Goal: Check status: Check status

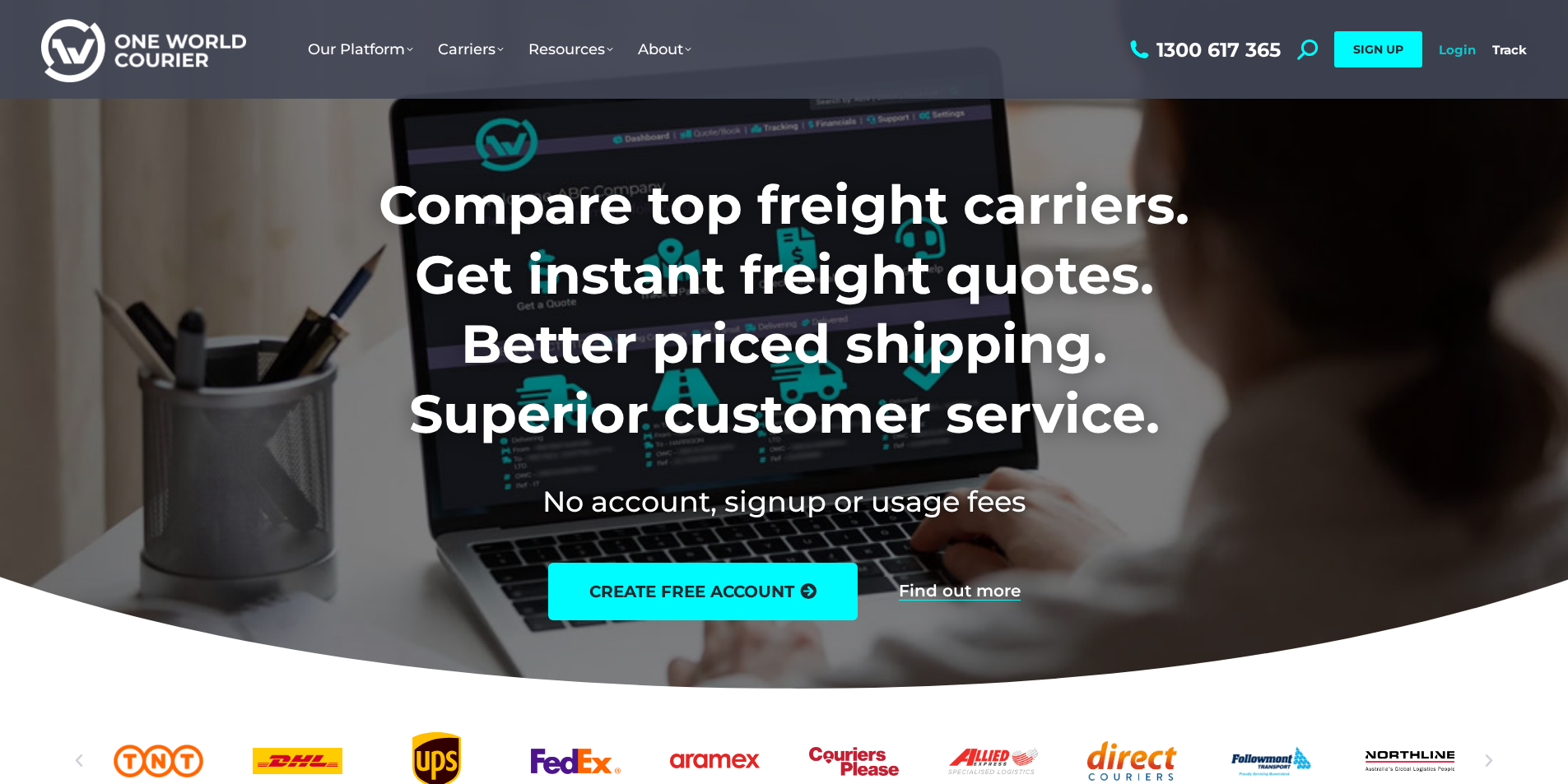
click at [1458, 47] on link "Login" at bounding box center [1457, 49] width 37 height 15
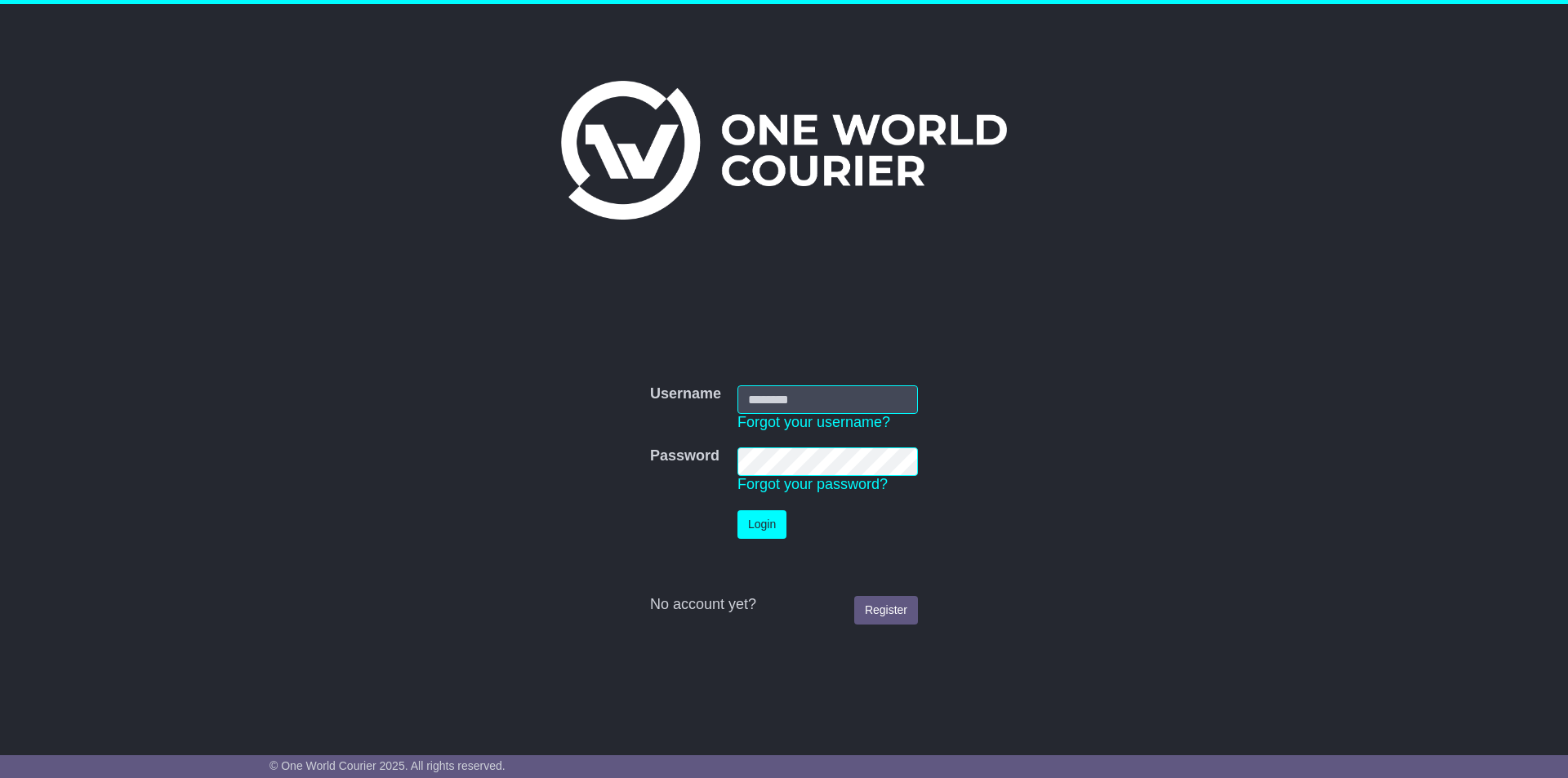
type input "*********"
click at [758, 523] on button "Login" at bounding box center [761, 525] width 49 height 29
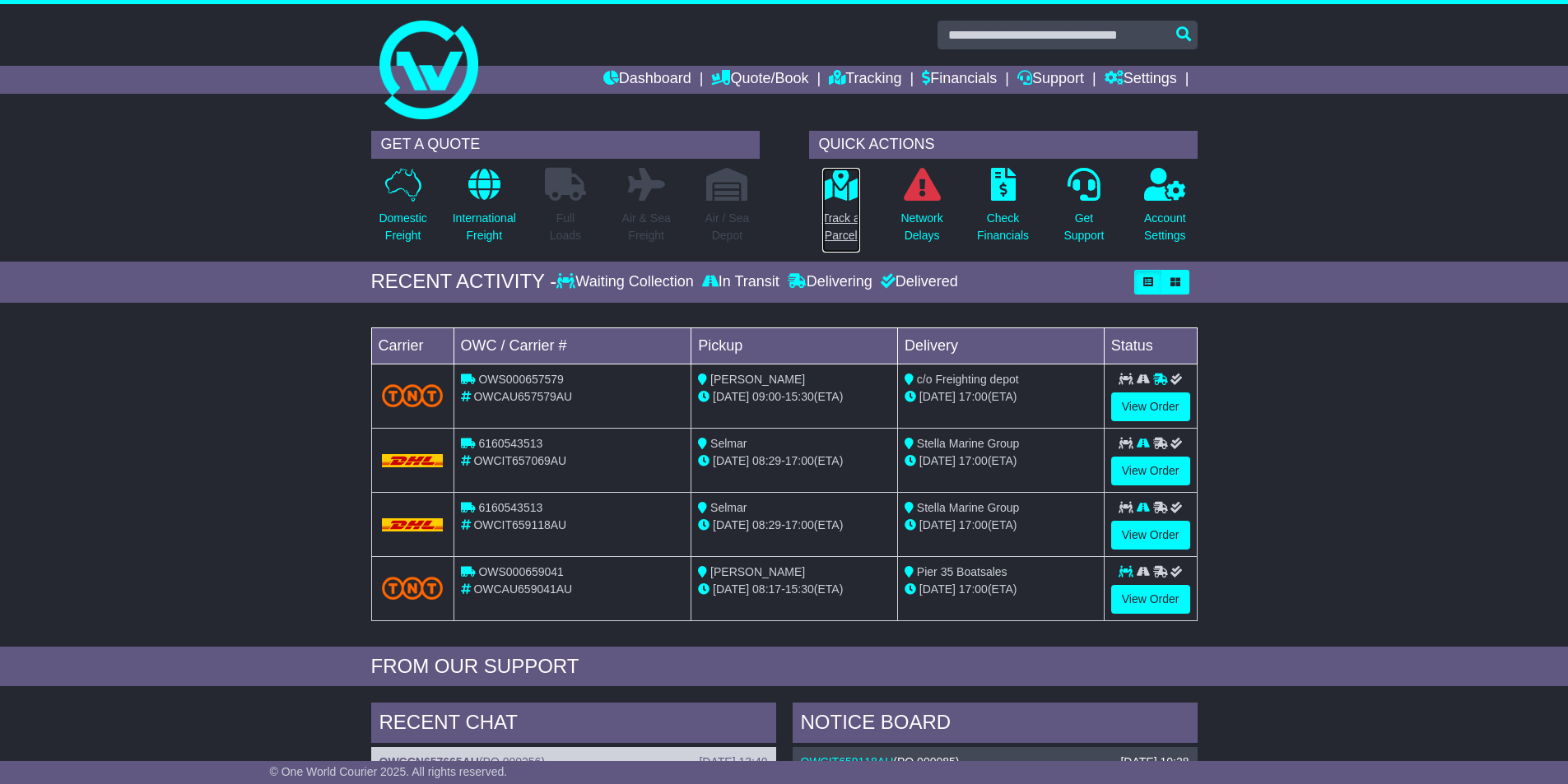
click at [824, 191] on icon at bounding box center [841, 184] width 37 height 33
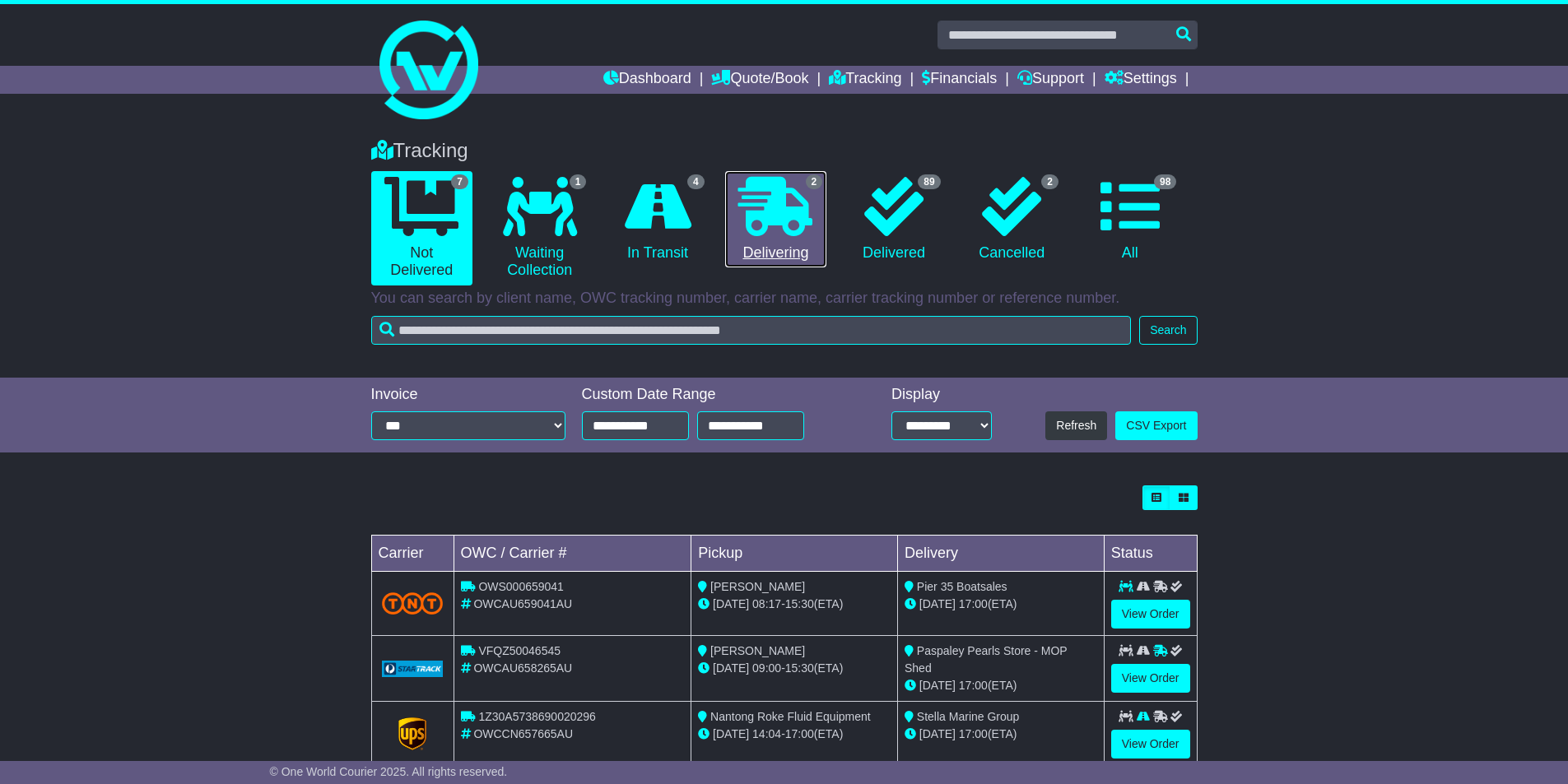
click at [790, 197] on icon at bounding box center [775, 206] width 74 height 59
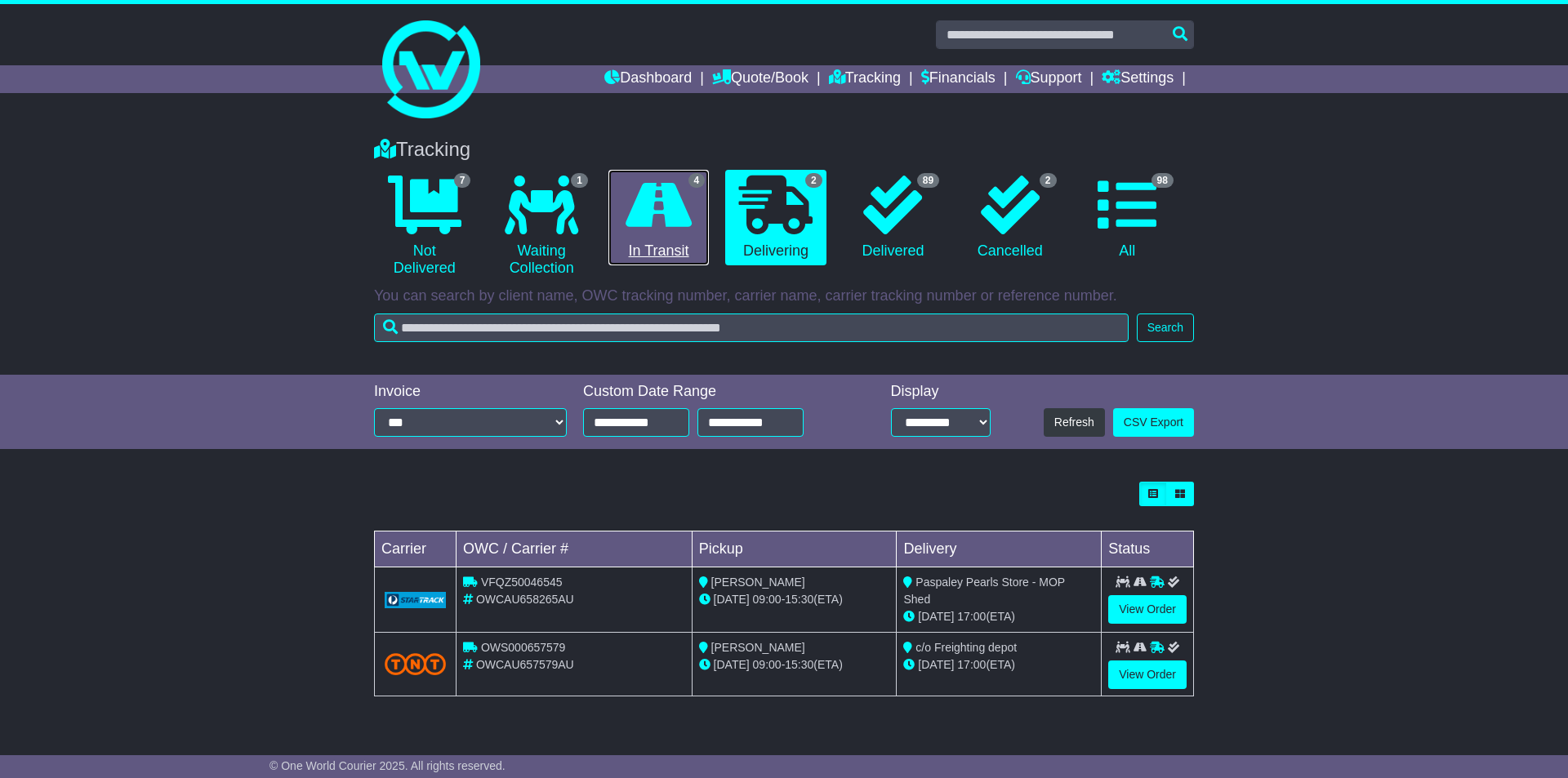
click at [679, 190] on icon at bounding box center [658, 204] width 66 height 59
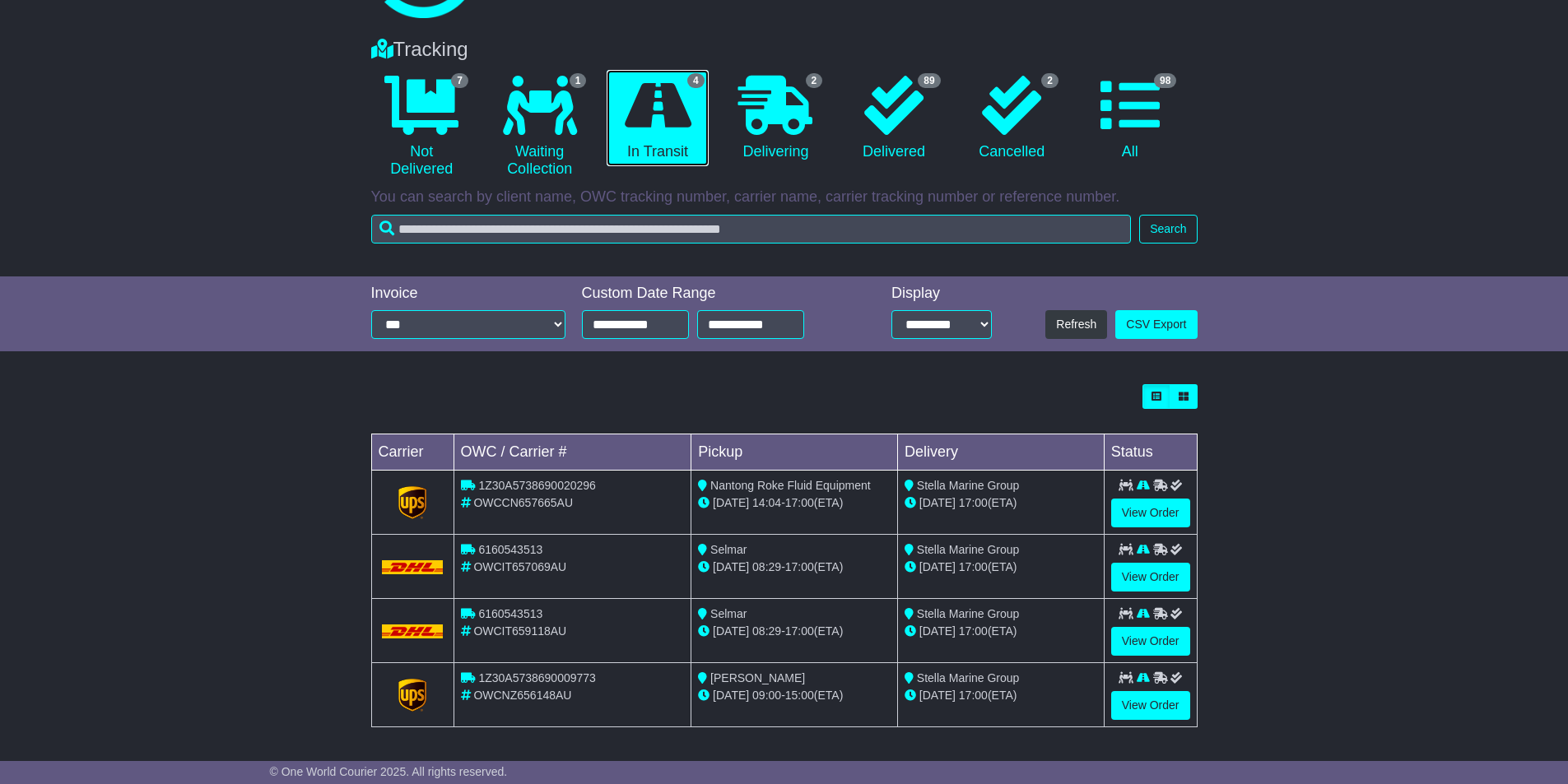
scroll to position [103, 0]
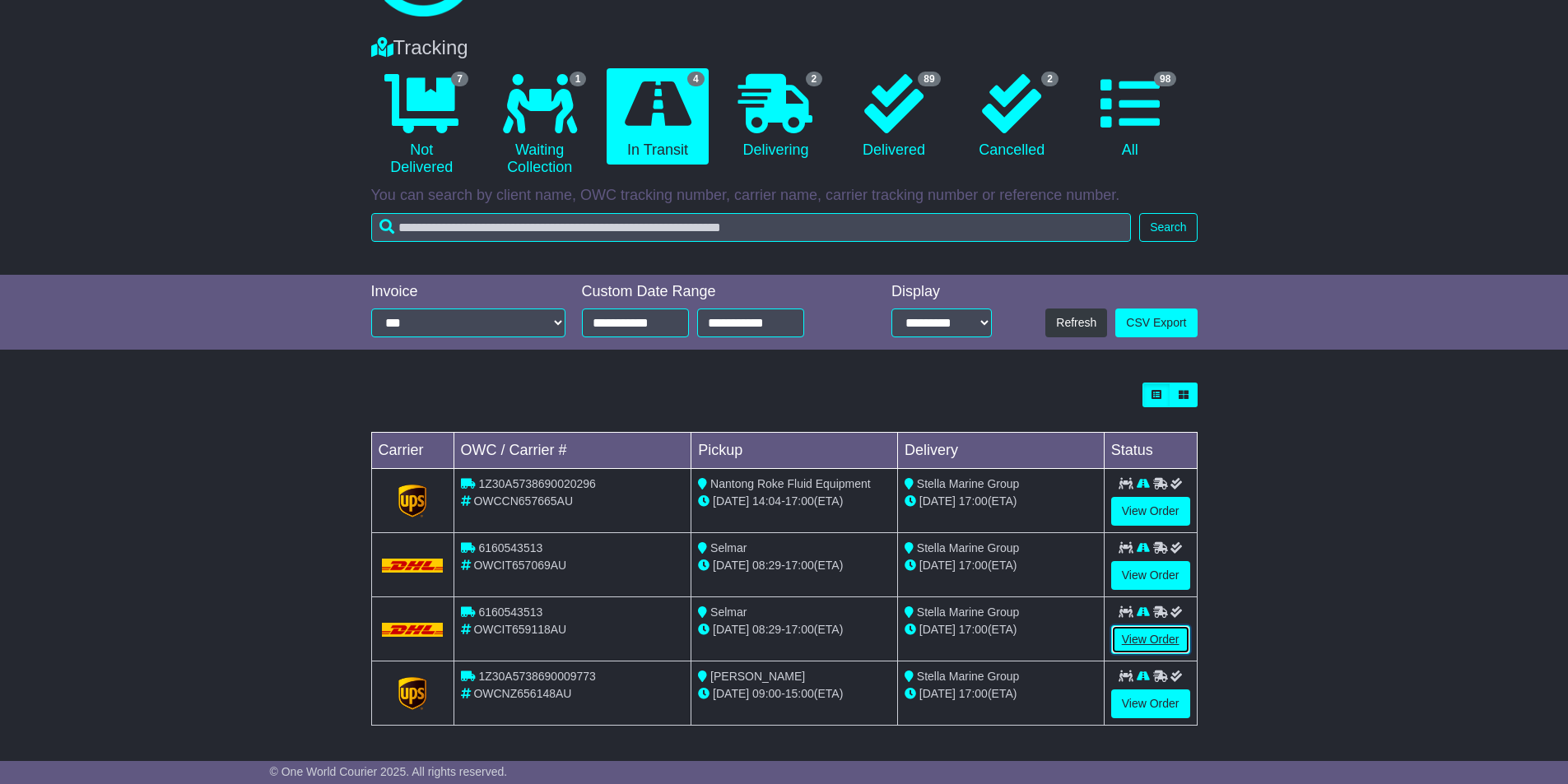
click at [1140, 636] on link "View Order" at bounding box center [1150, 640] width 79 height 29
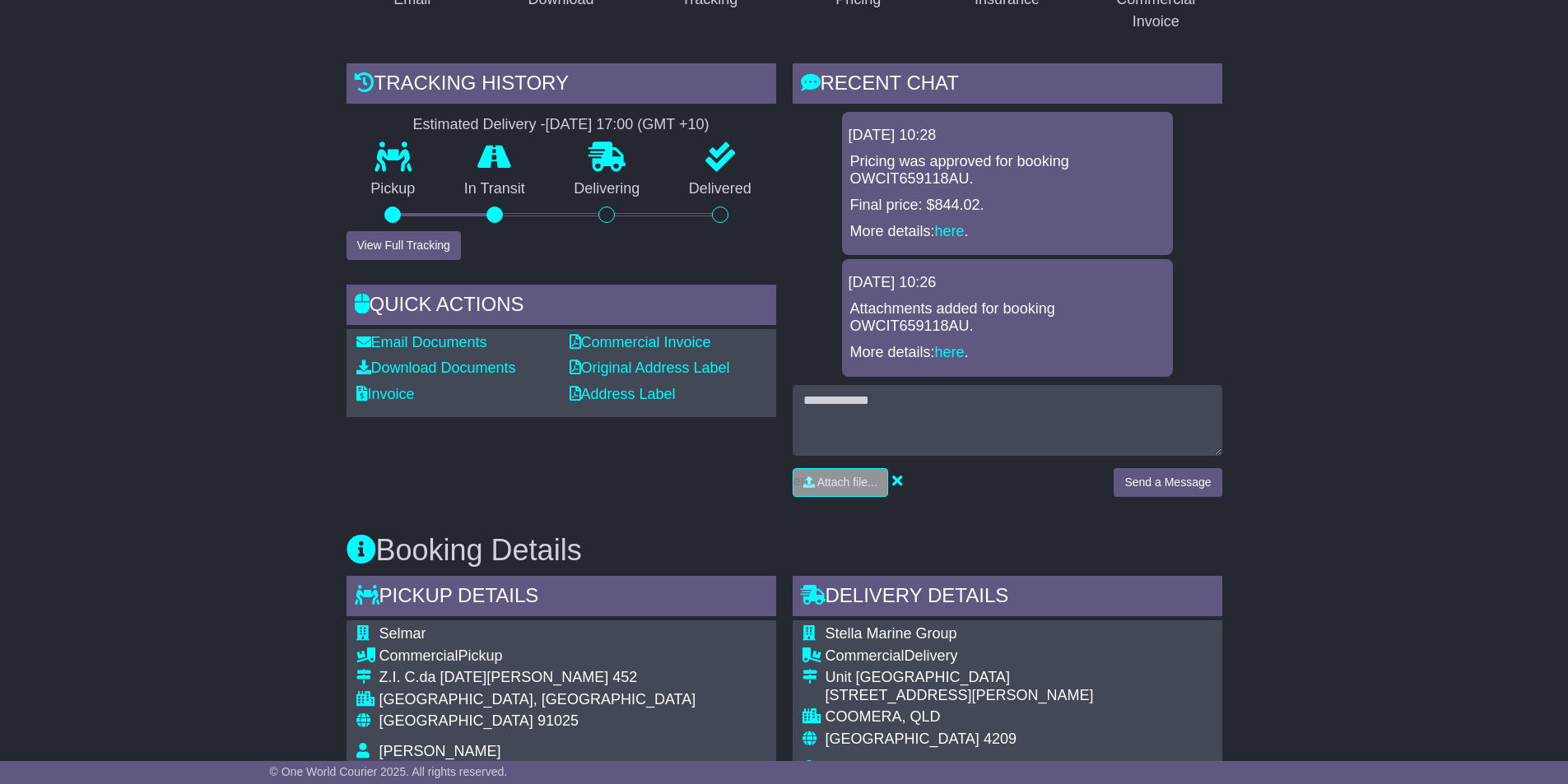
scroll to position [411, 0]
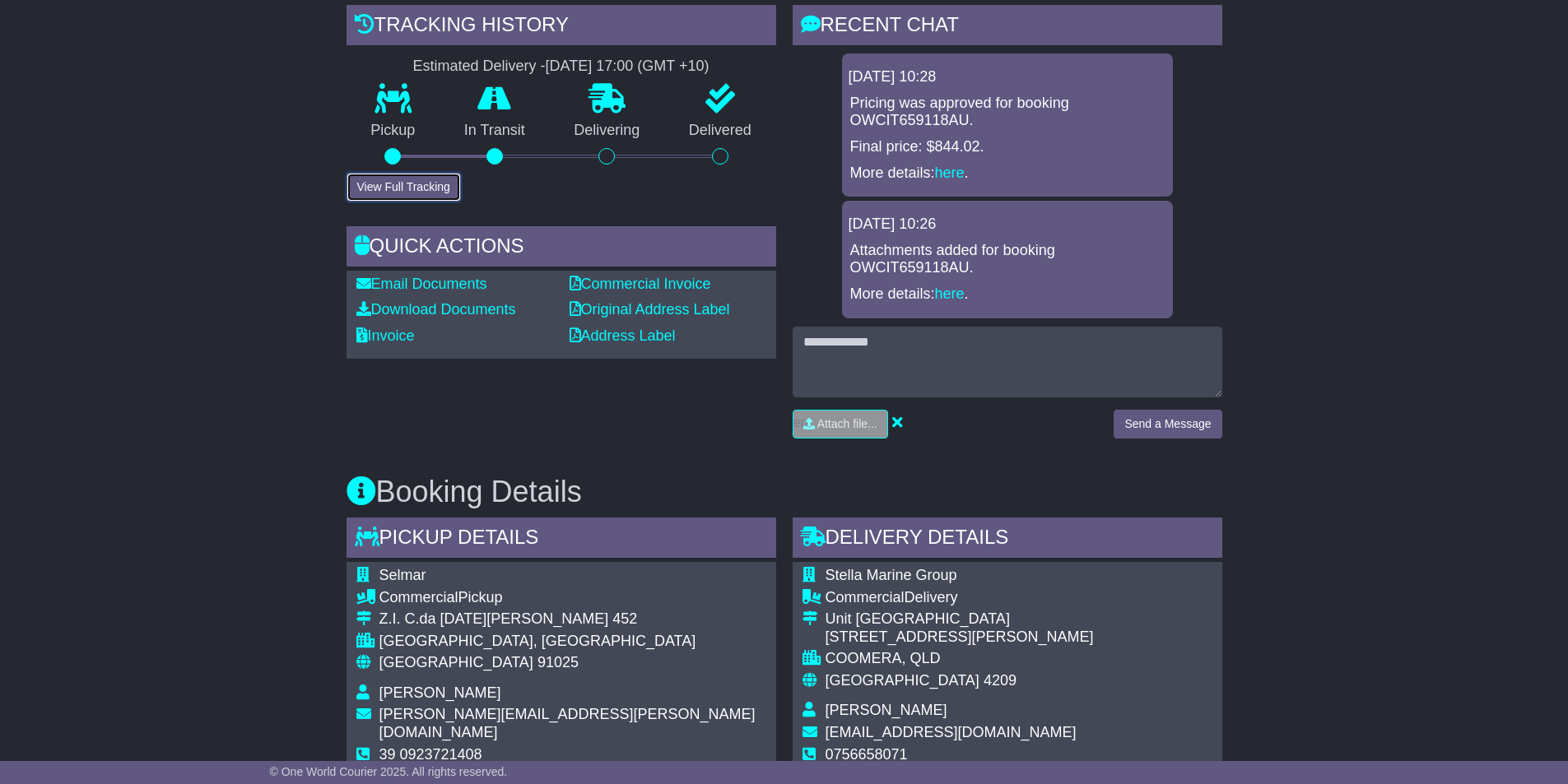
click at [428, 191] on button "View Full Tracking" at bounding box center [404, 188] width 115 height 29
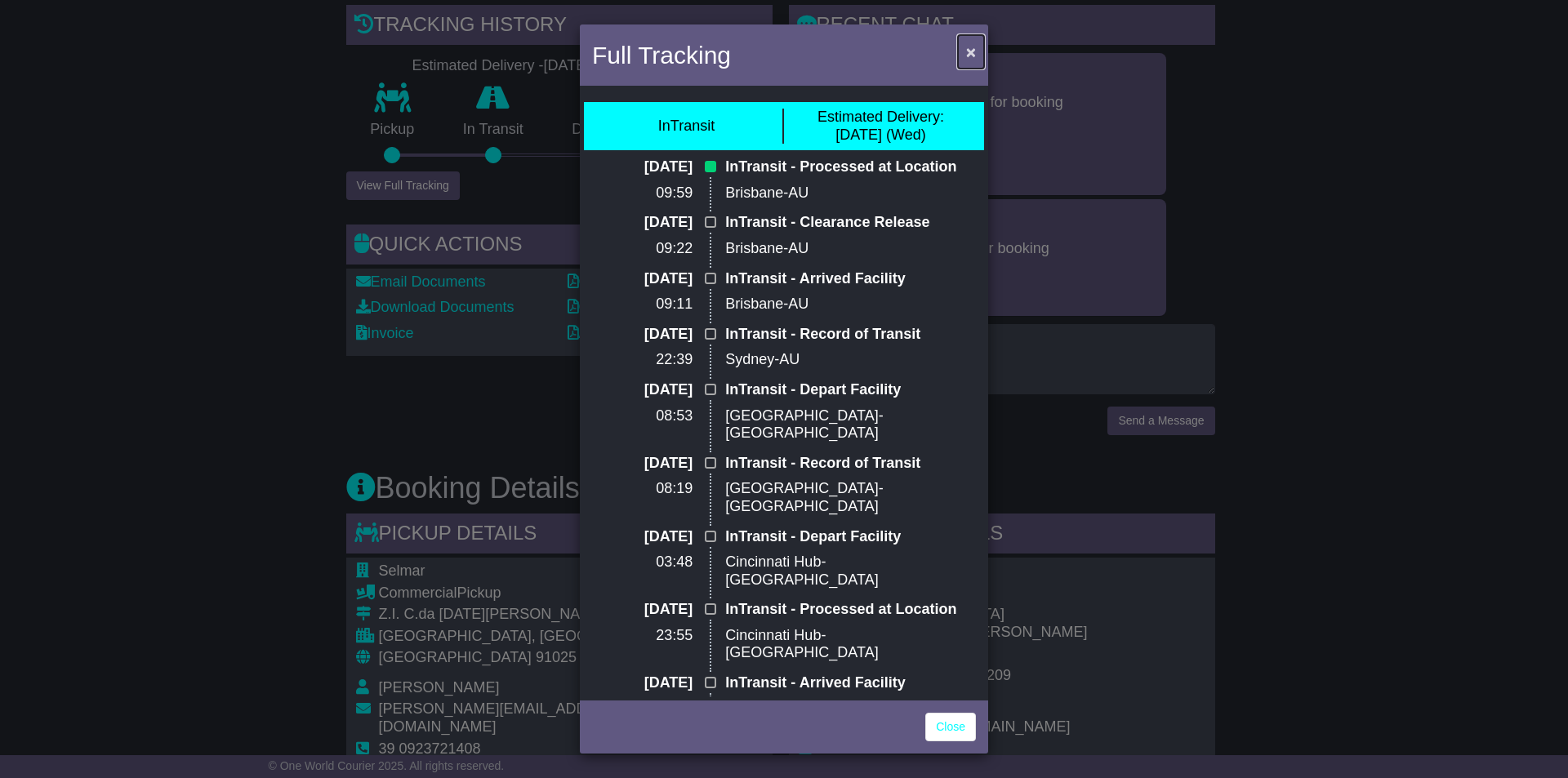
click at [968, 49] on span "×" at bounding box center [970, 52] width 10 height 19
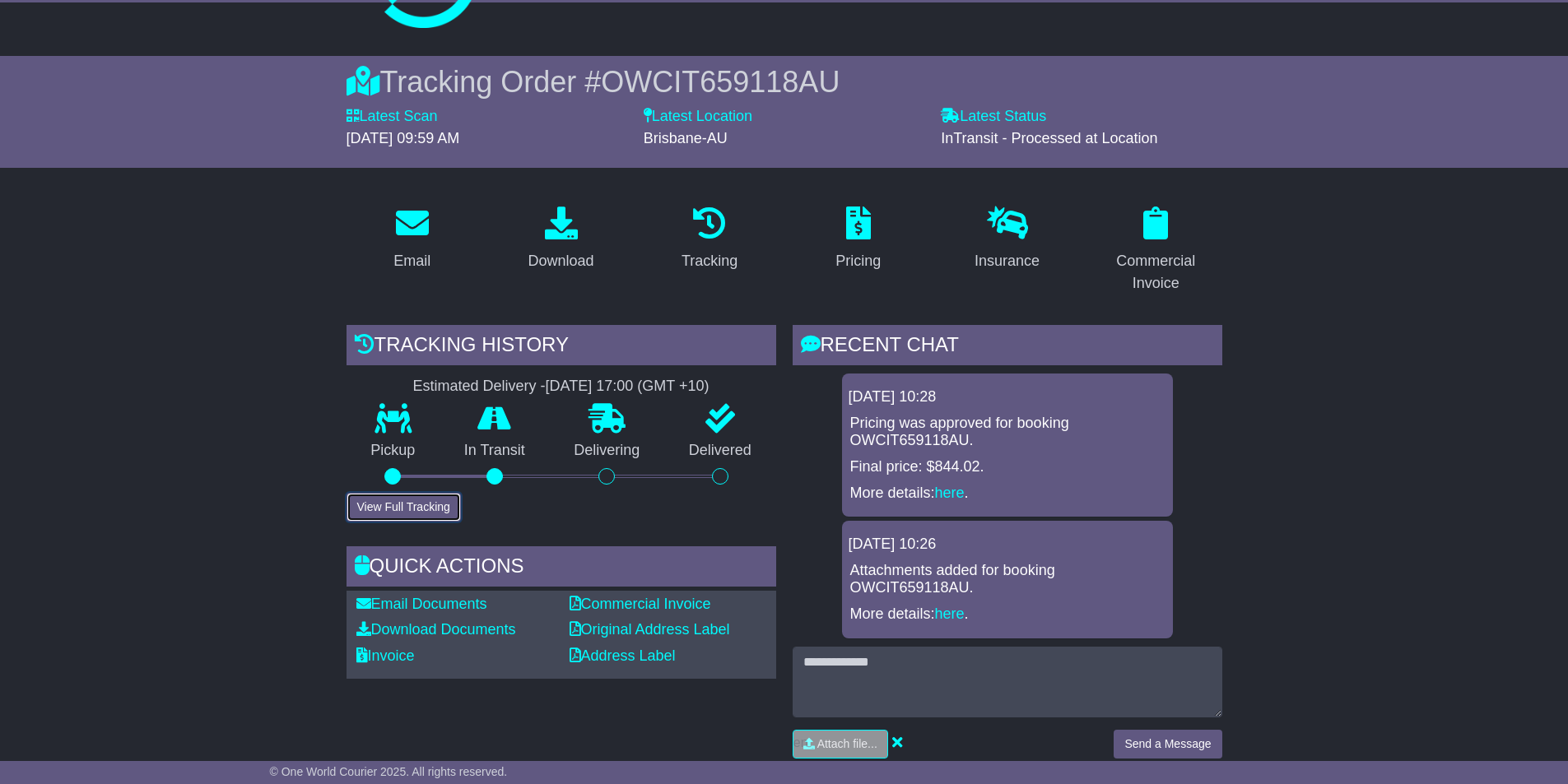
scroll to position [0, 0]
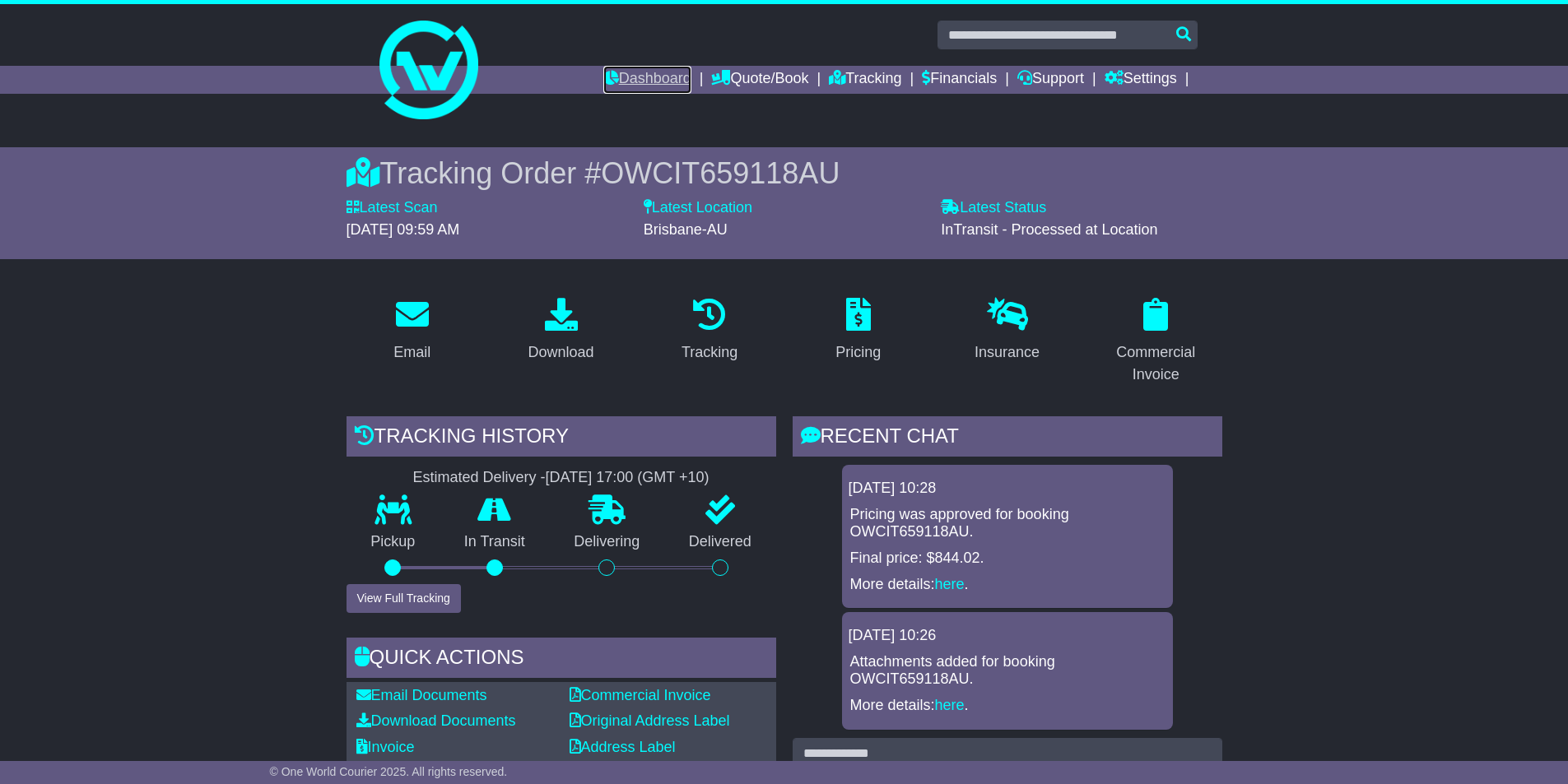
click at [638, 80] on link "Dashboard" at bounding box center [647, 79] width 88 height 28
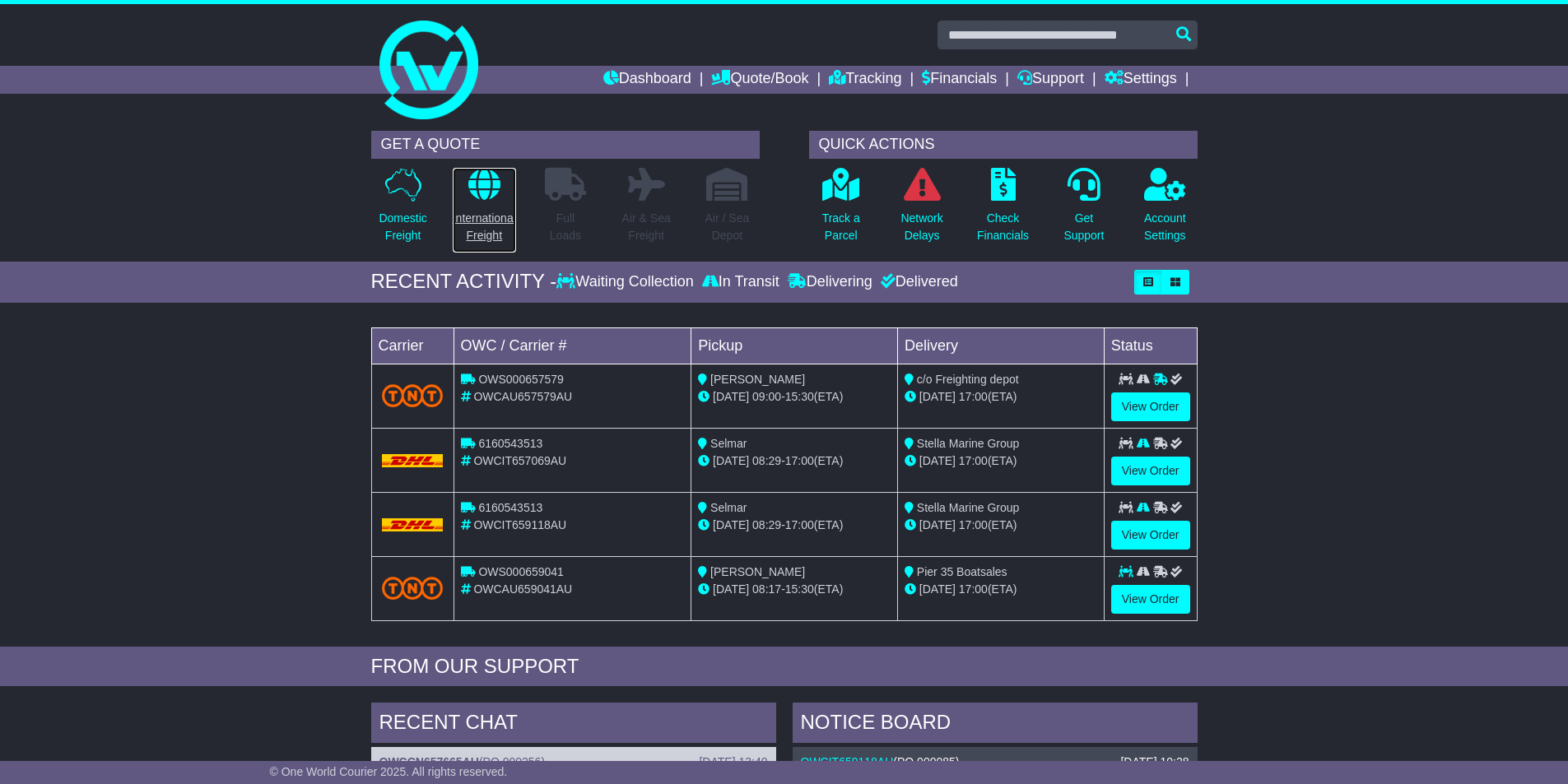
click at [484, 208] on link "International Freight" at bounding box center [484, 210] width 65 height 87
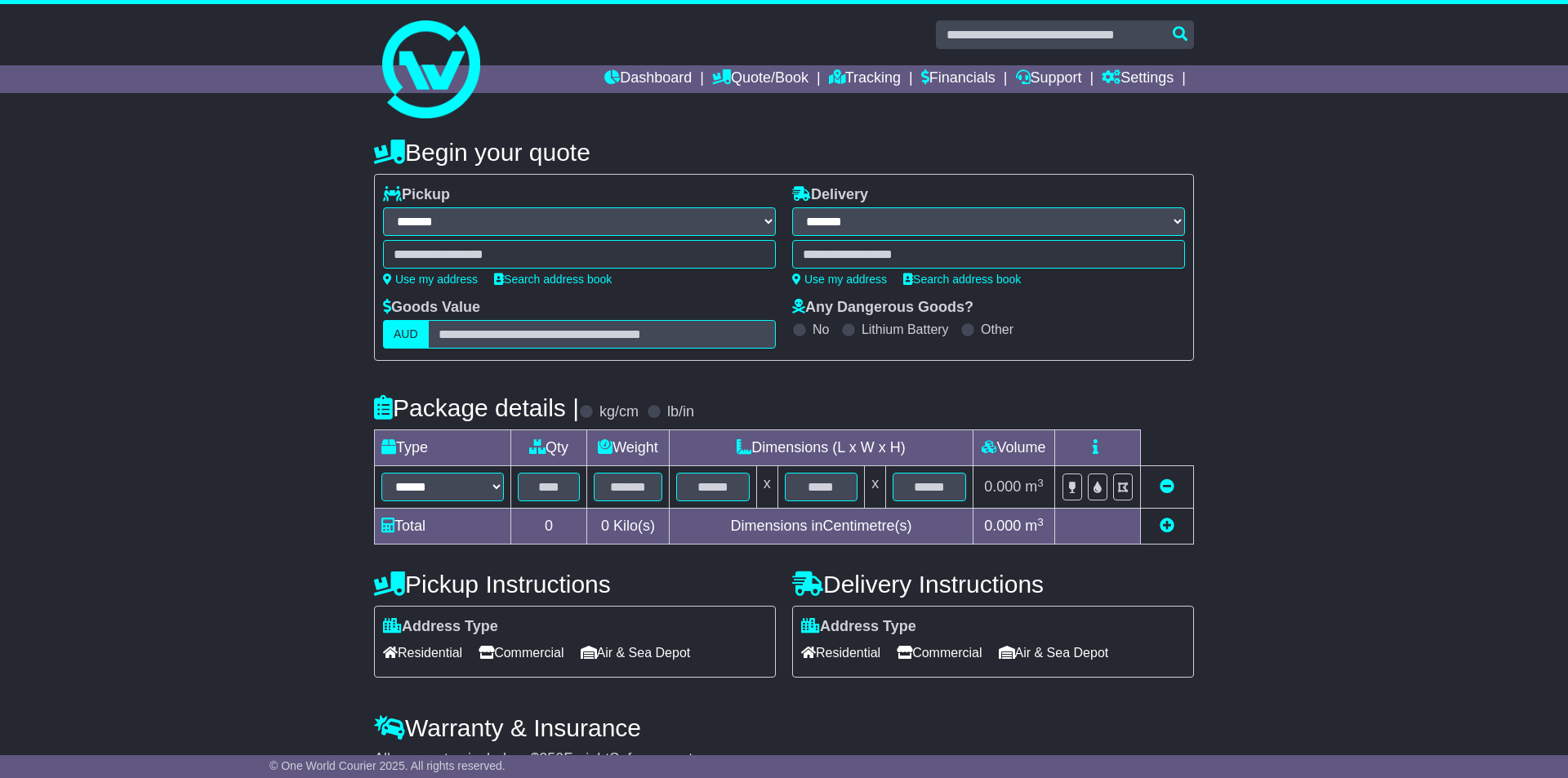
select select "**"
click at [846, 78] on link "Tracking" at bounding box center [857, 79] width 71 height 28
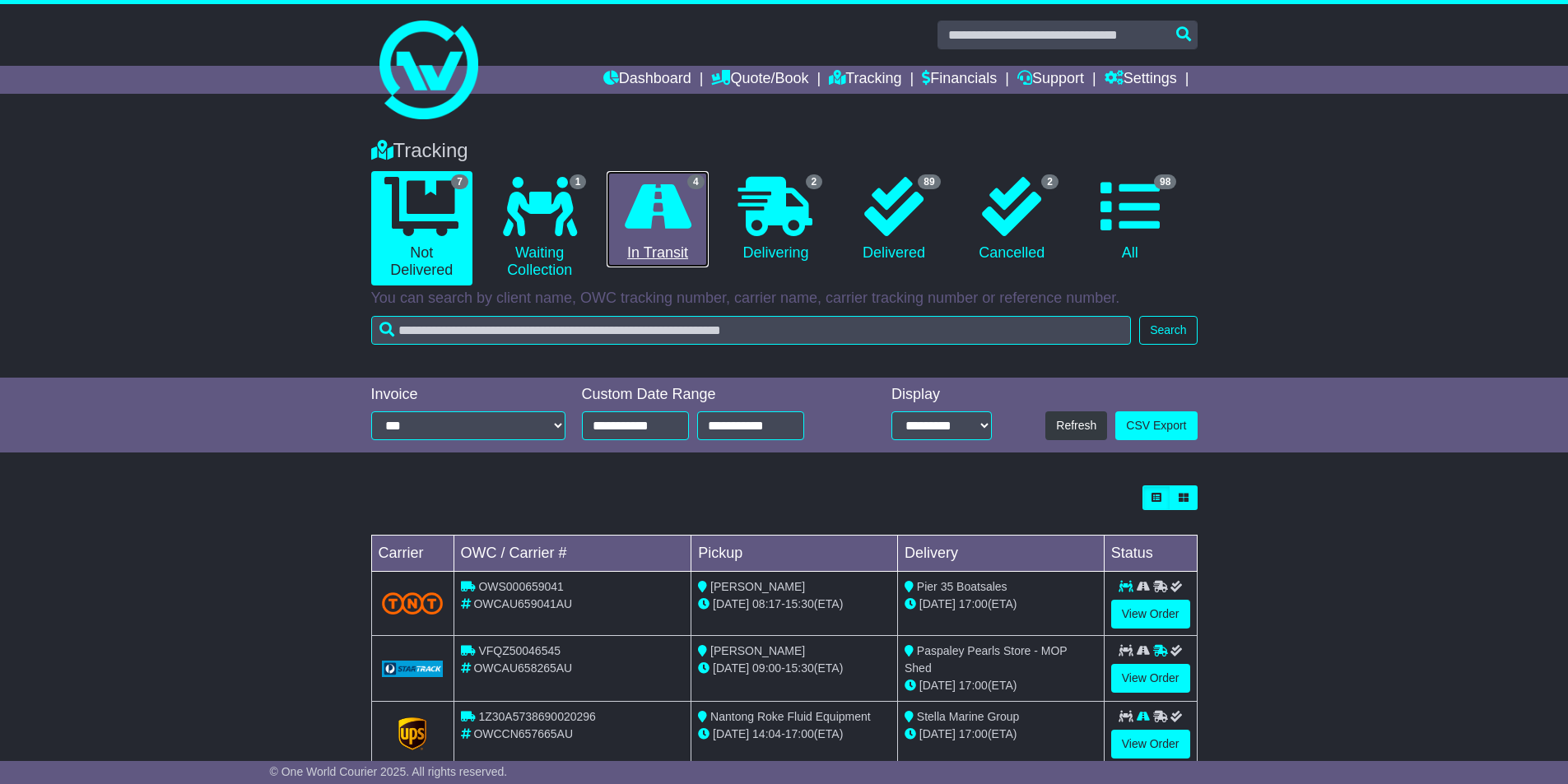
click at [668, 199] on icon at bounding box center [657, 206] width 67 height 59
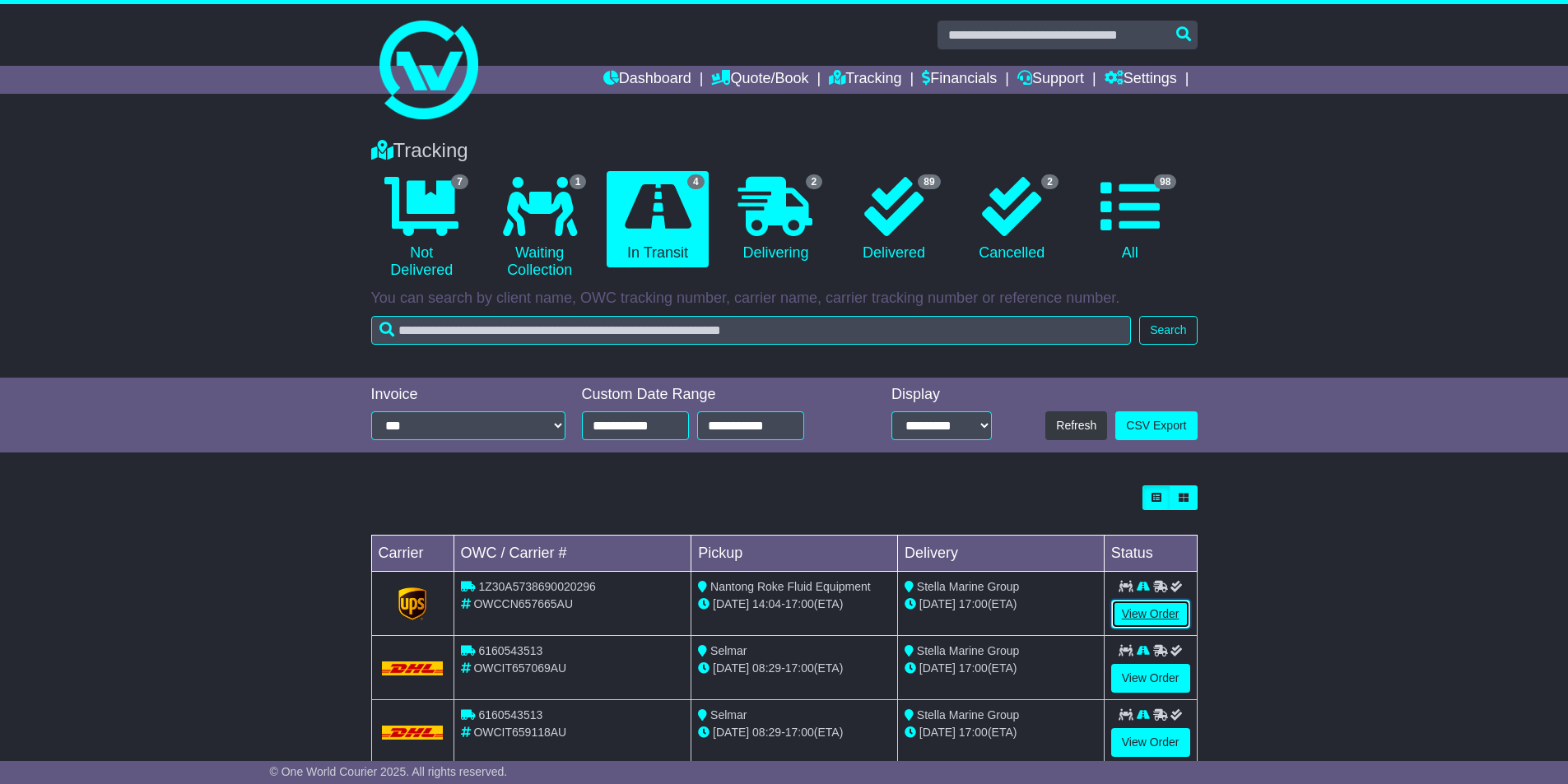
click at [1134, 612] on link "View Order" at bounding box center [1150, 614] width 79 height 29
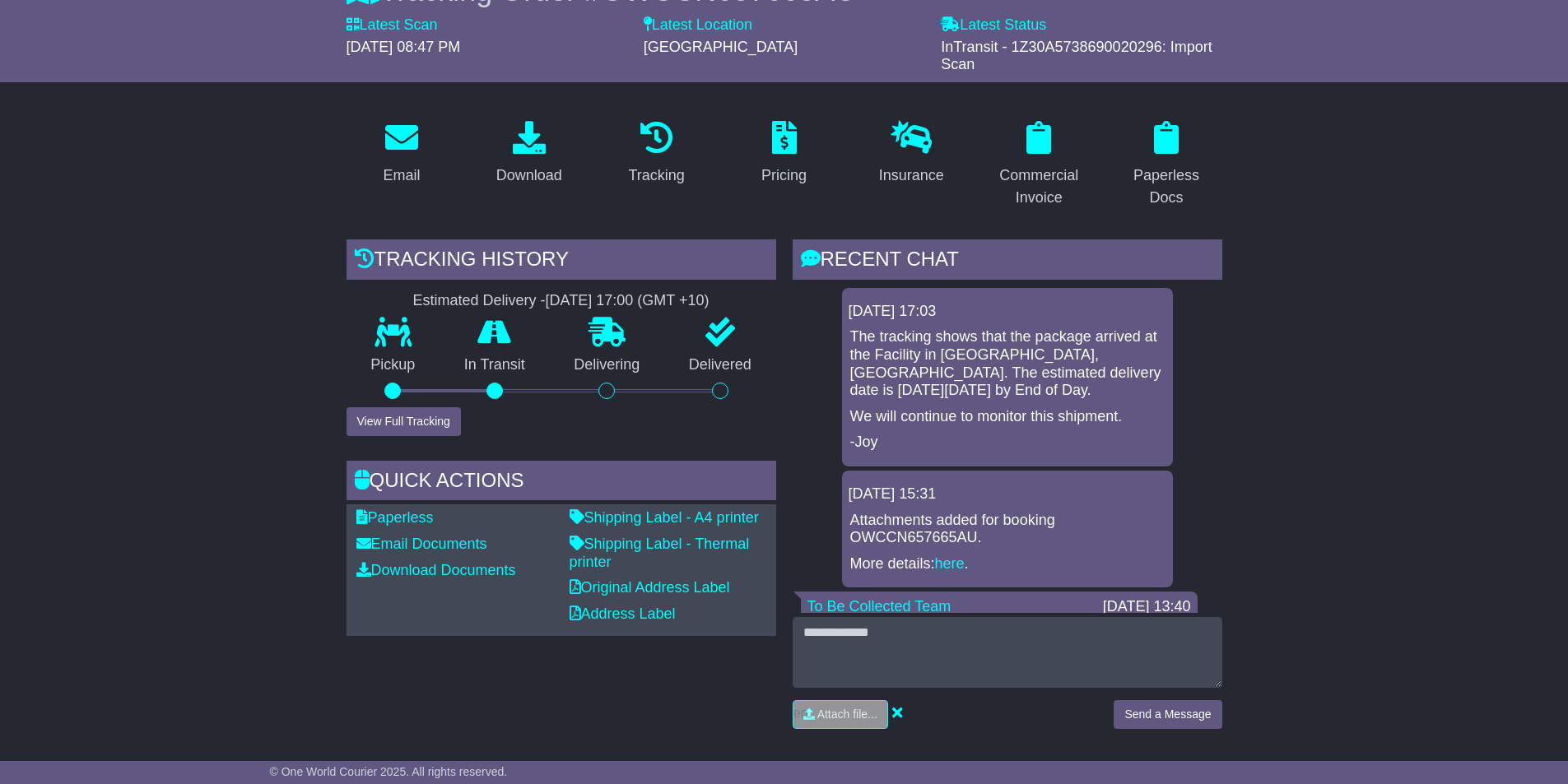
scroll to position [82, 0]
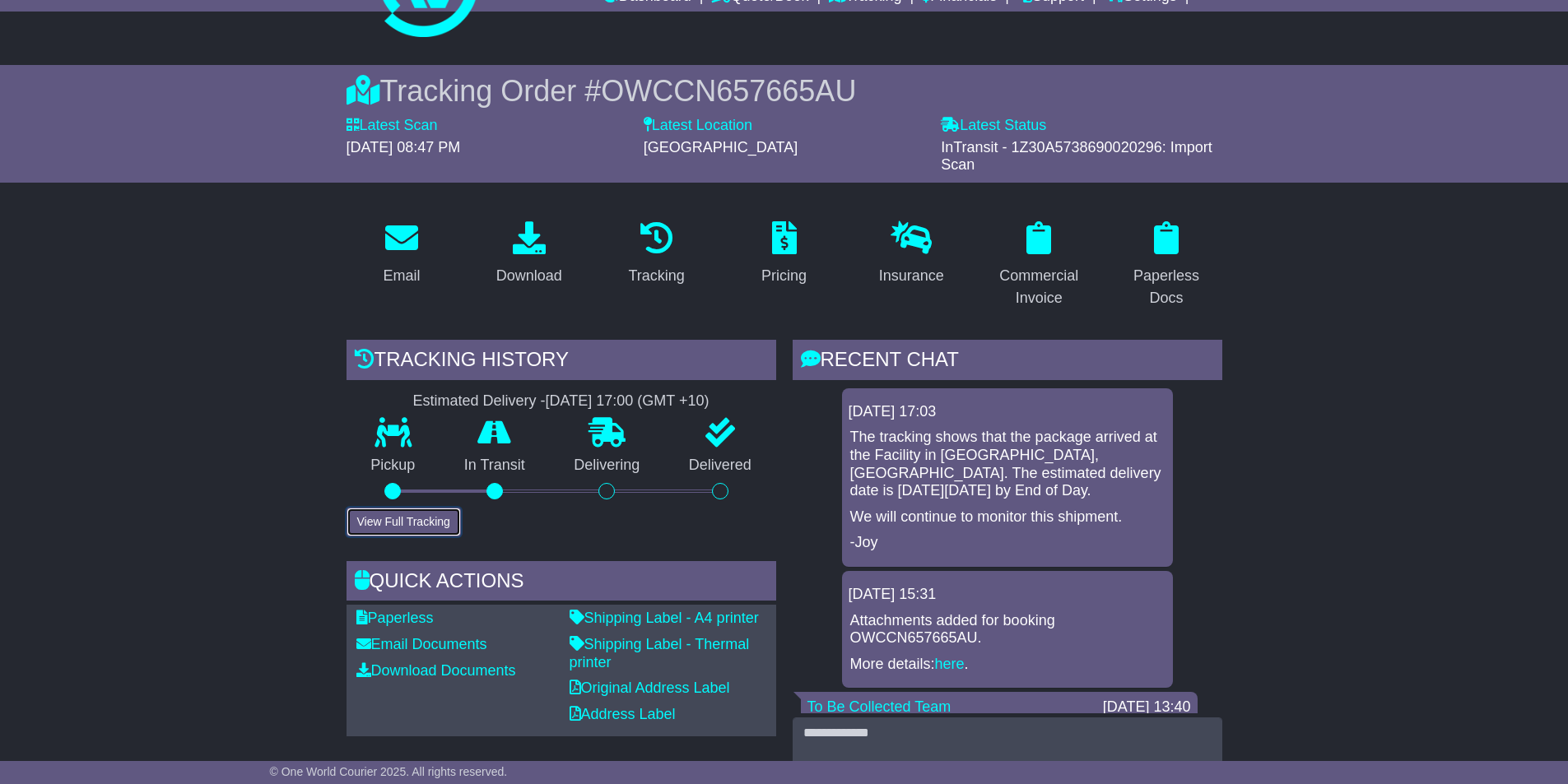
click at [409, 517] on button "View Full Tracking" at bounding box center [404, 522] width 115 height 29
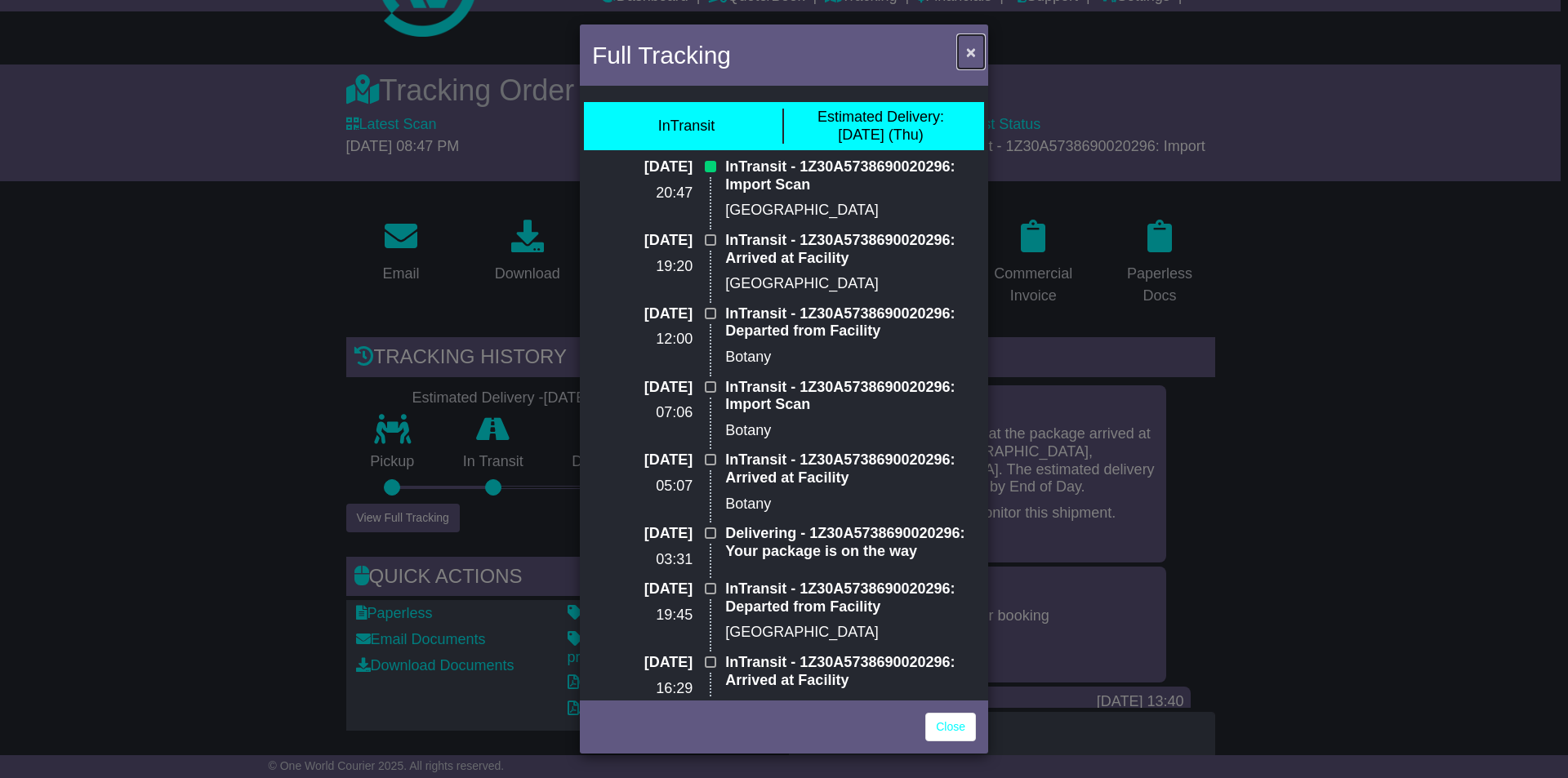
click at [970, 52] on span "×" at bounding box center [970, 52] width 10 height 19
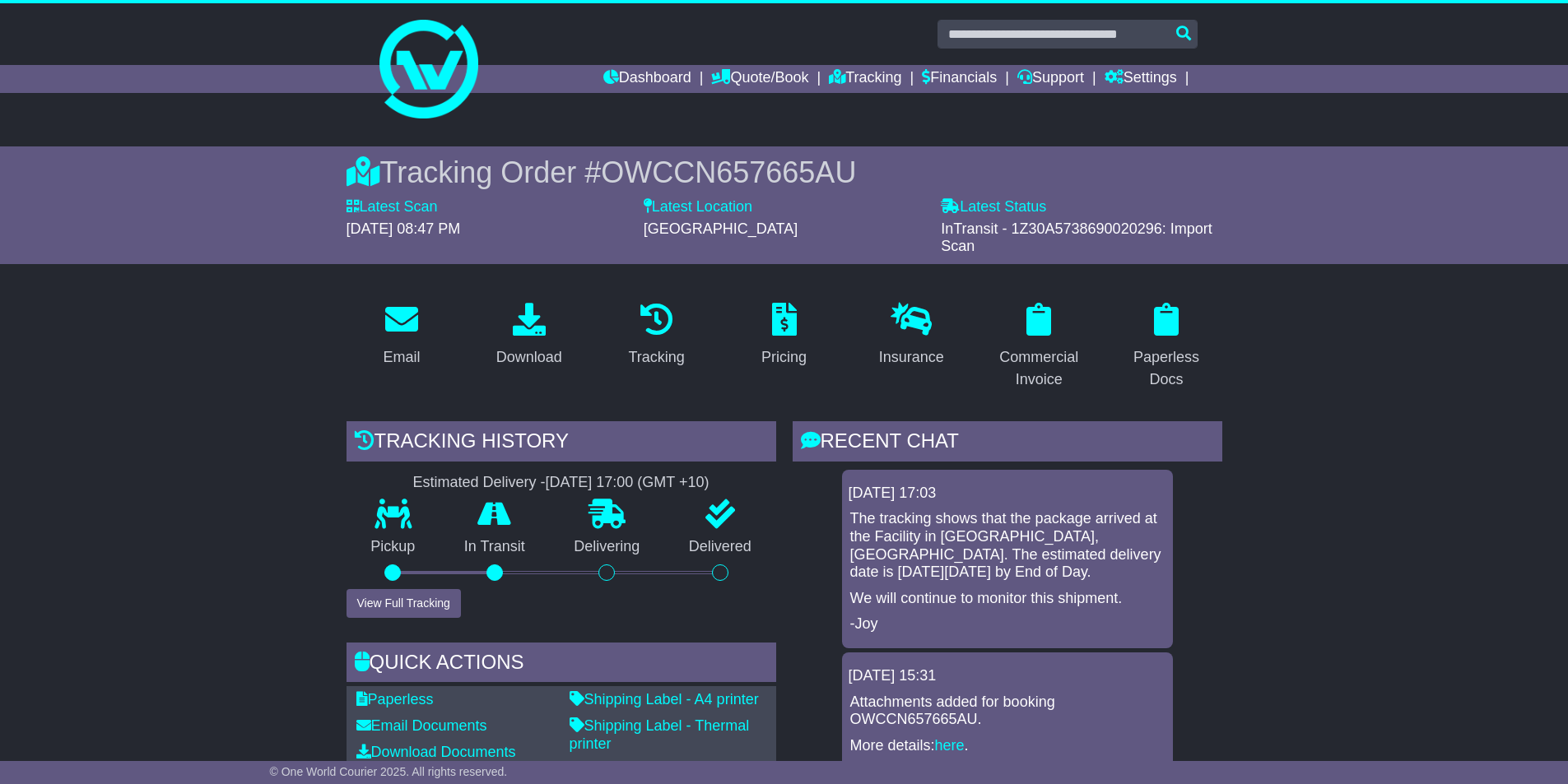
scroll to position [0, 0]
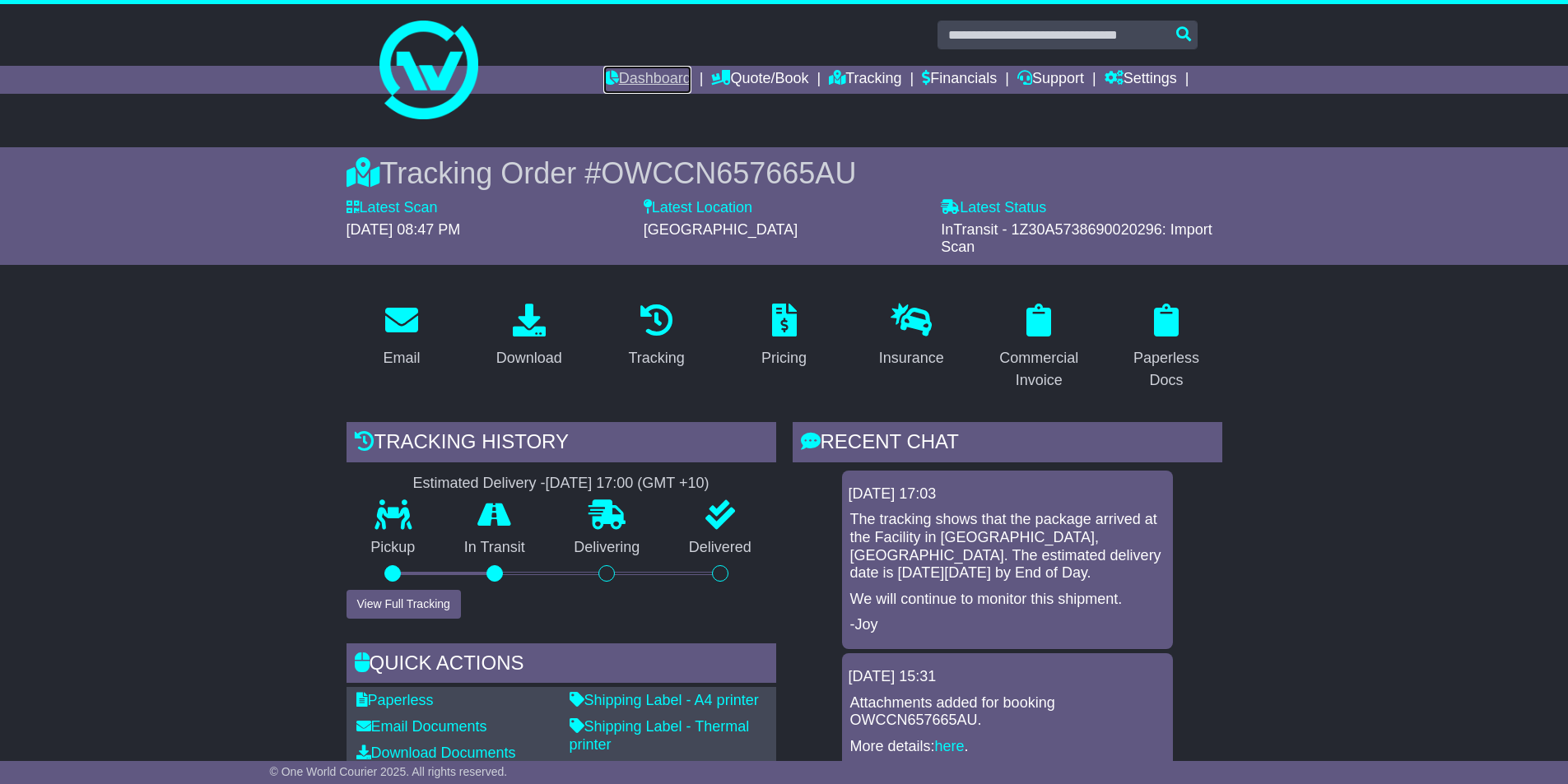
click at [644, 80] on link "Dashboard" at bounding box center [647, 79] width 88 height 28
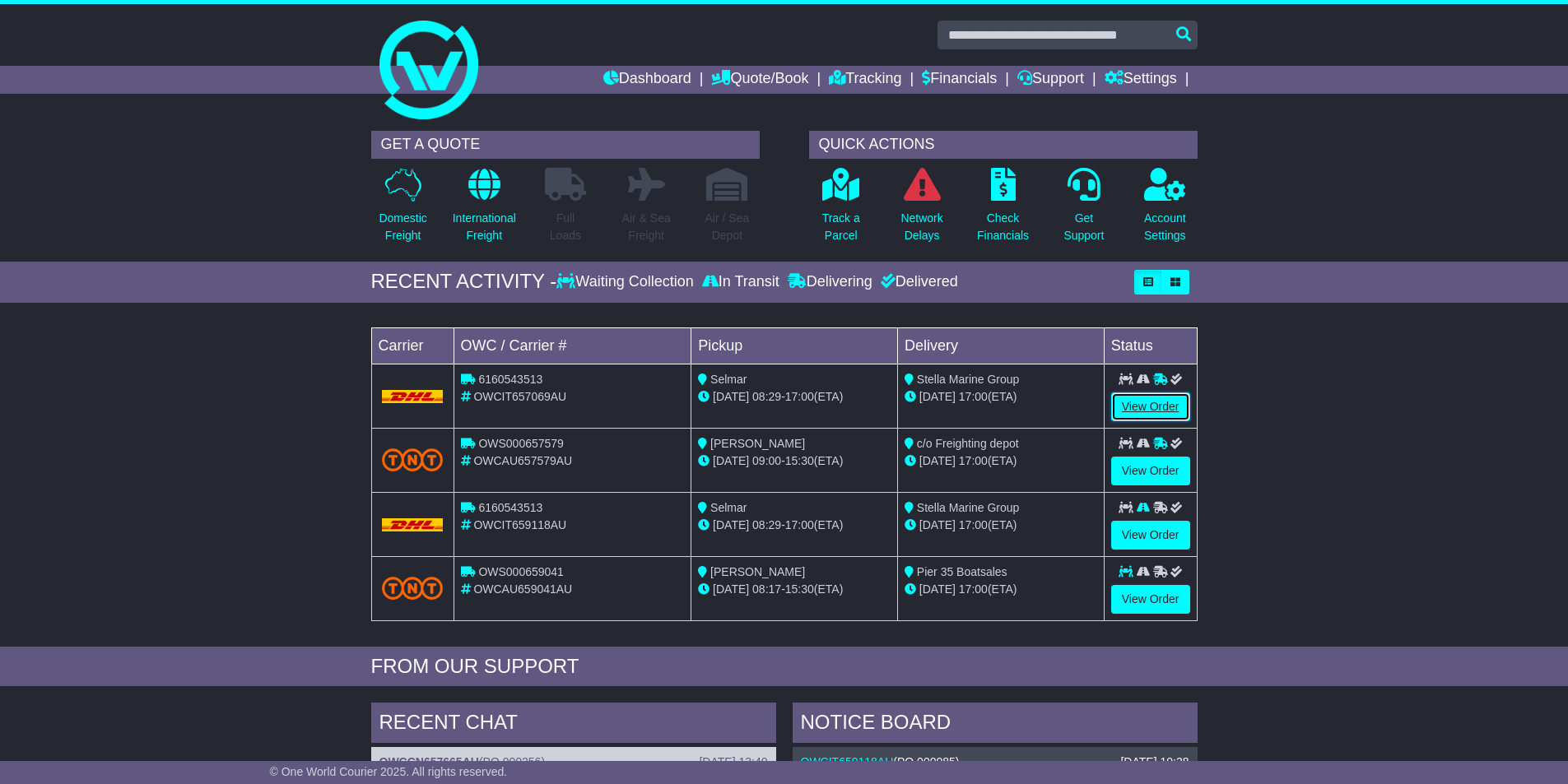
click at [1153, 403] on link "View Order" at bounding box center [1150, 407] width 79 height 29
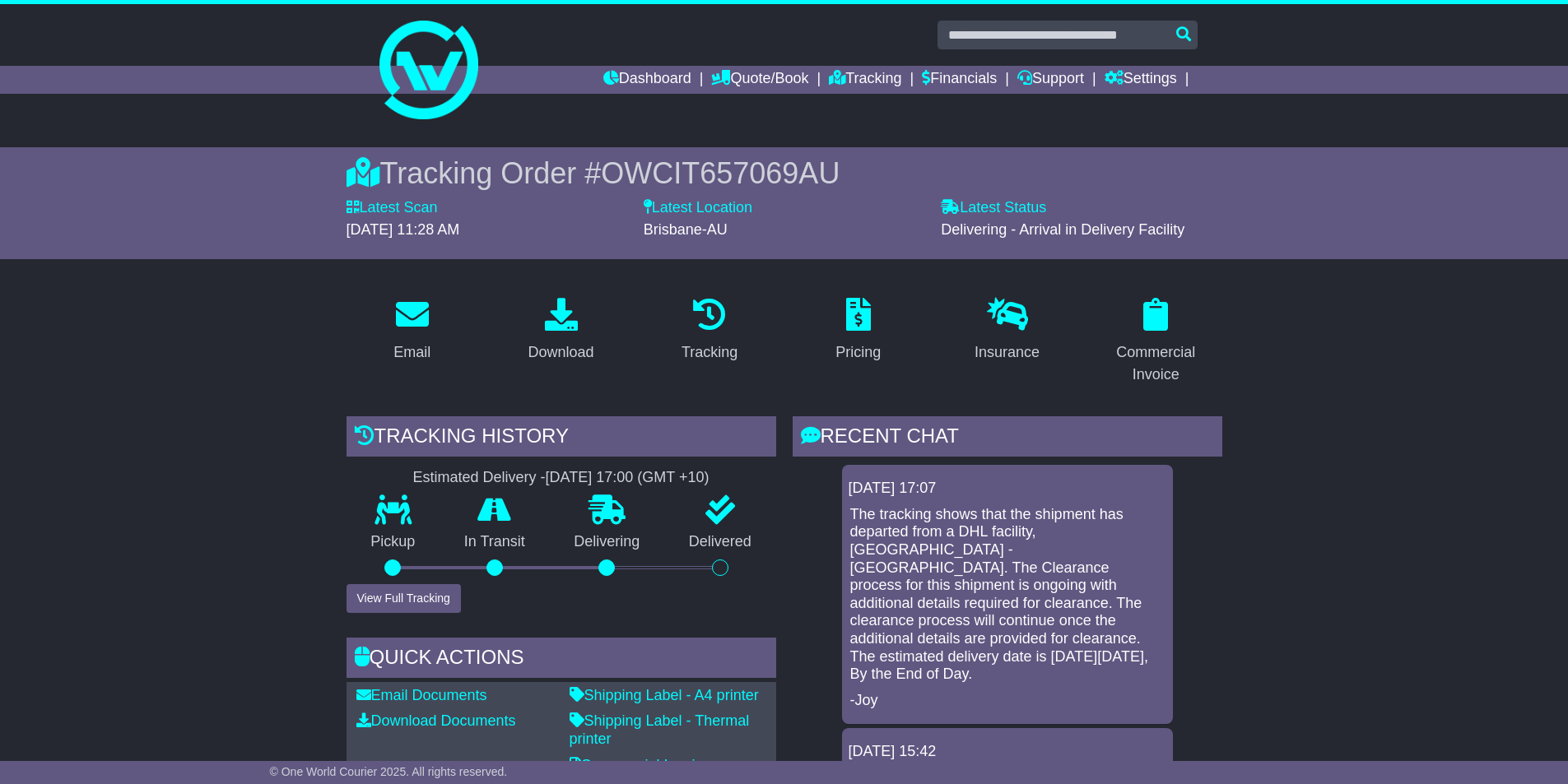
scroll to position [329, 0]
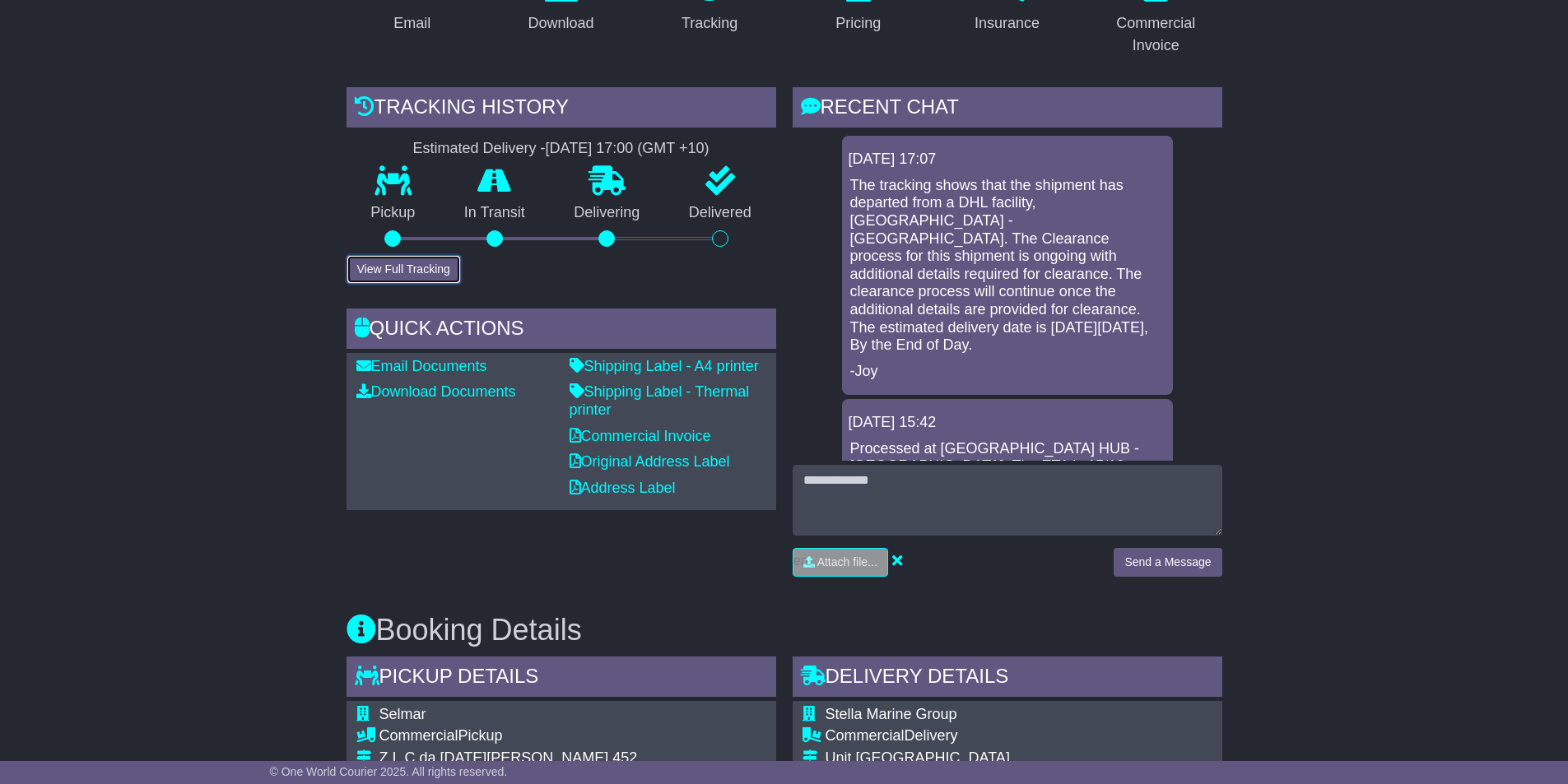
click at [393, 268] on button "View Full Tracking" at bounding box center [404, 270] width 115 height 29
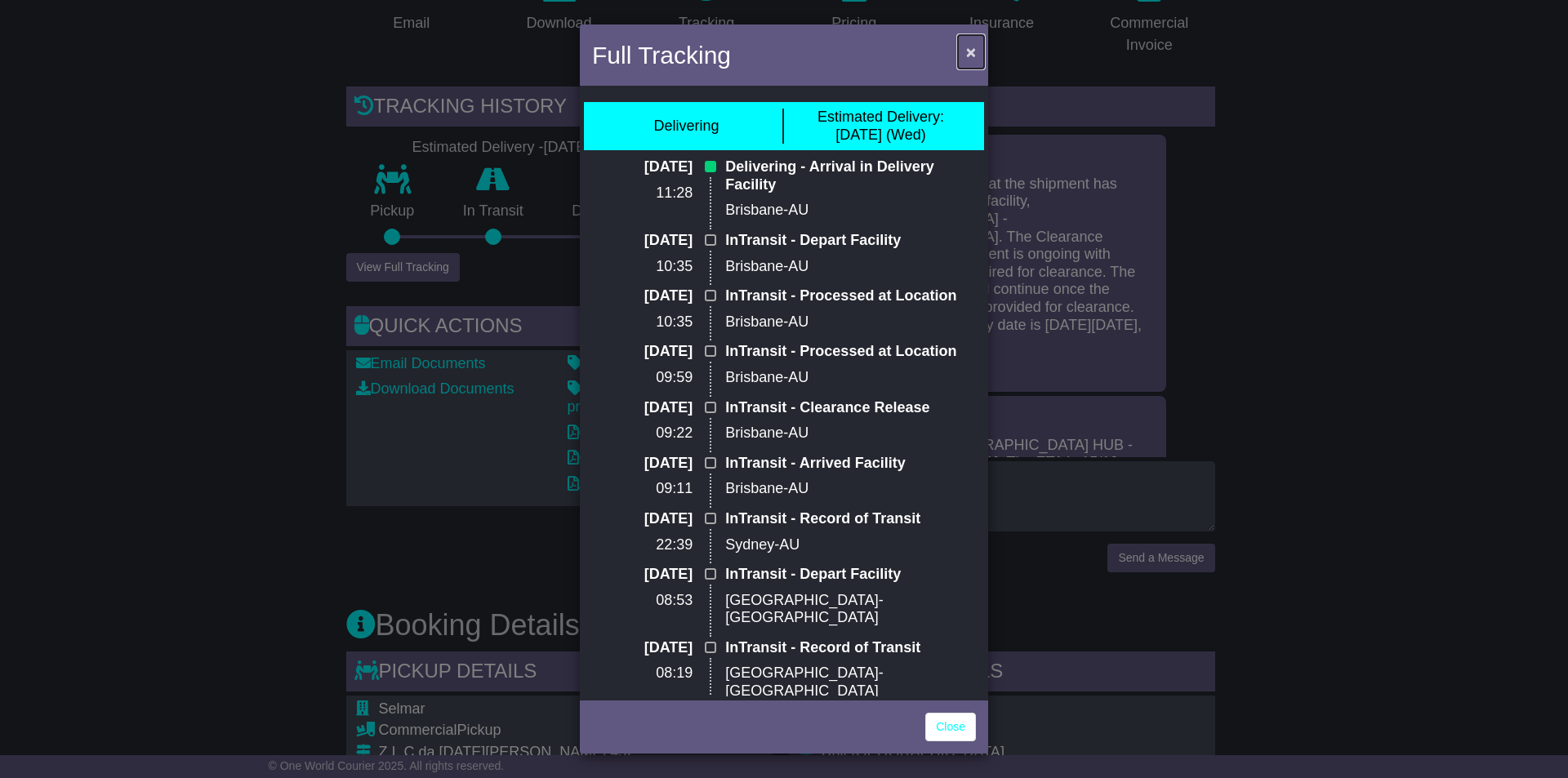
click at [973, 52] on span "×" at bounding box center [970, 52] width 10 height 19
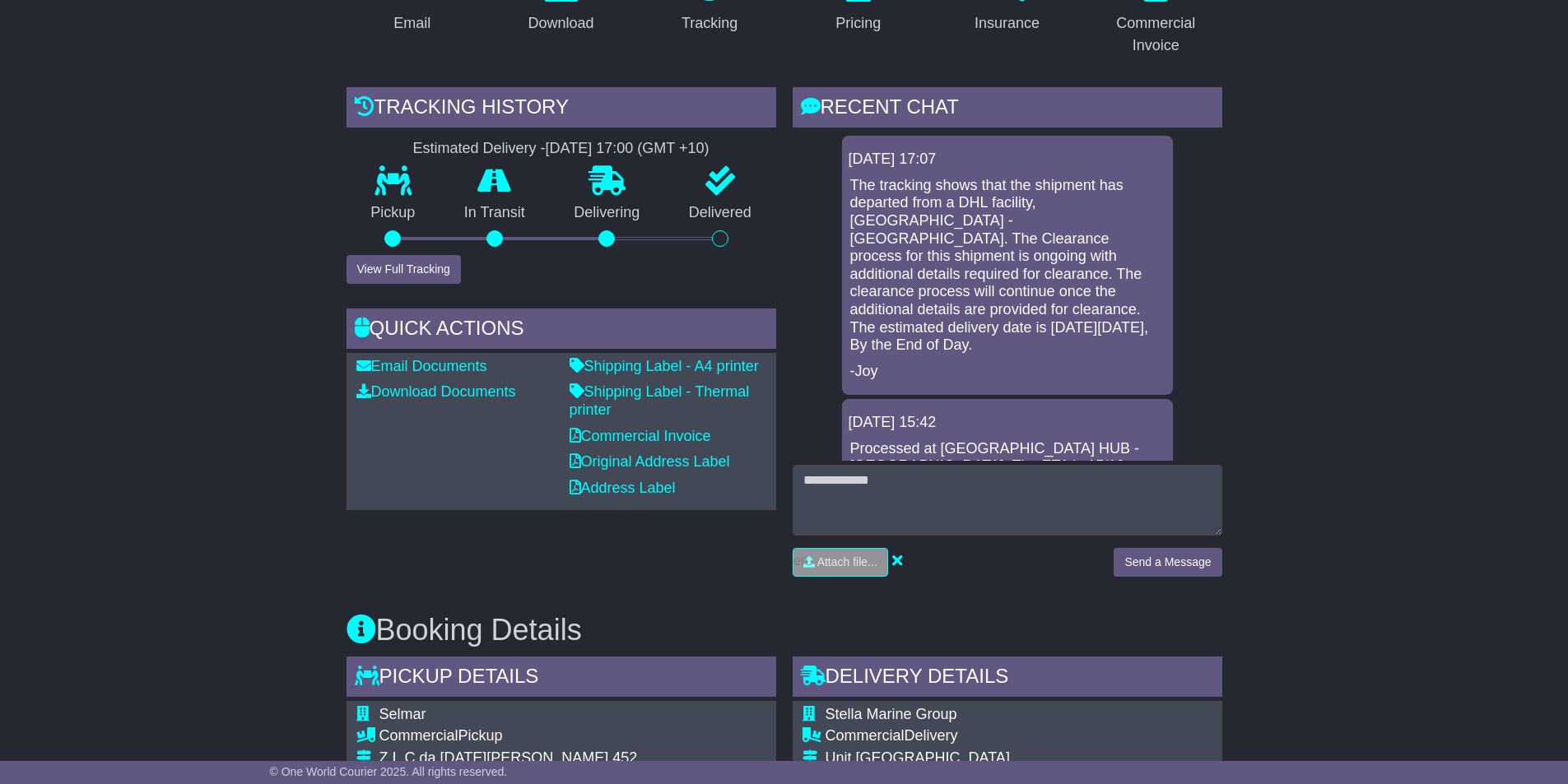
click at [389, 271] on button "View Full Tracking" at bounding box center [404, 270] width 115 height 29
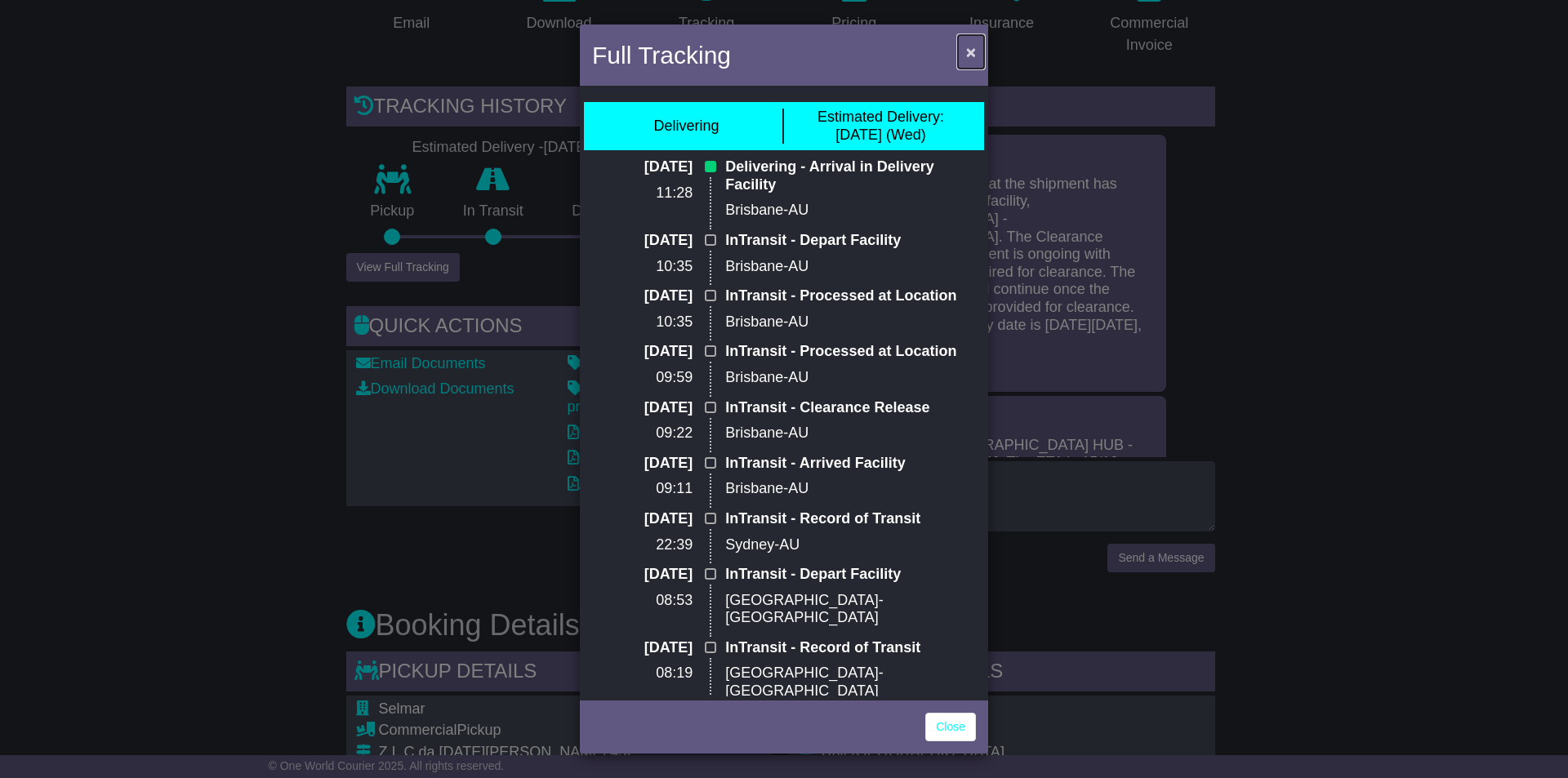
click at [969, 48] on span "×" at bounding box center [970, 52] width 10 height 19
